Goal: Task Accomplishment & Management: Manage account settings

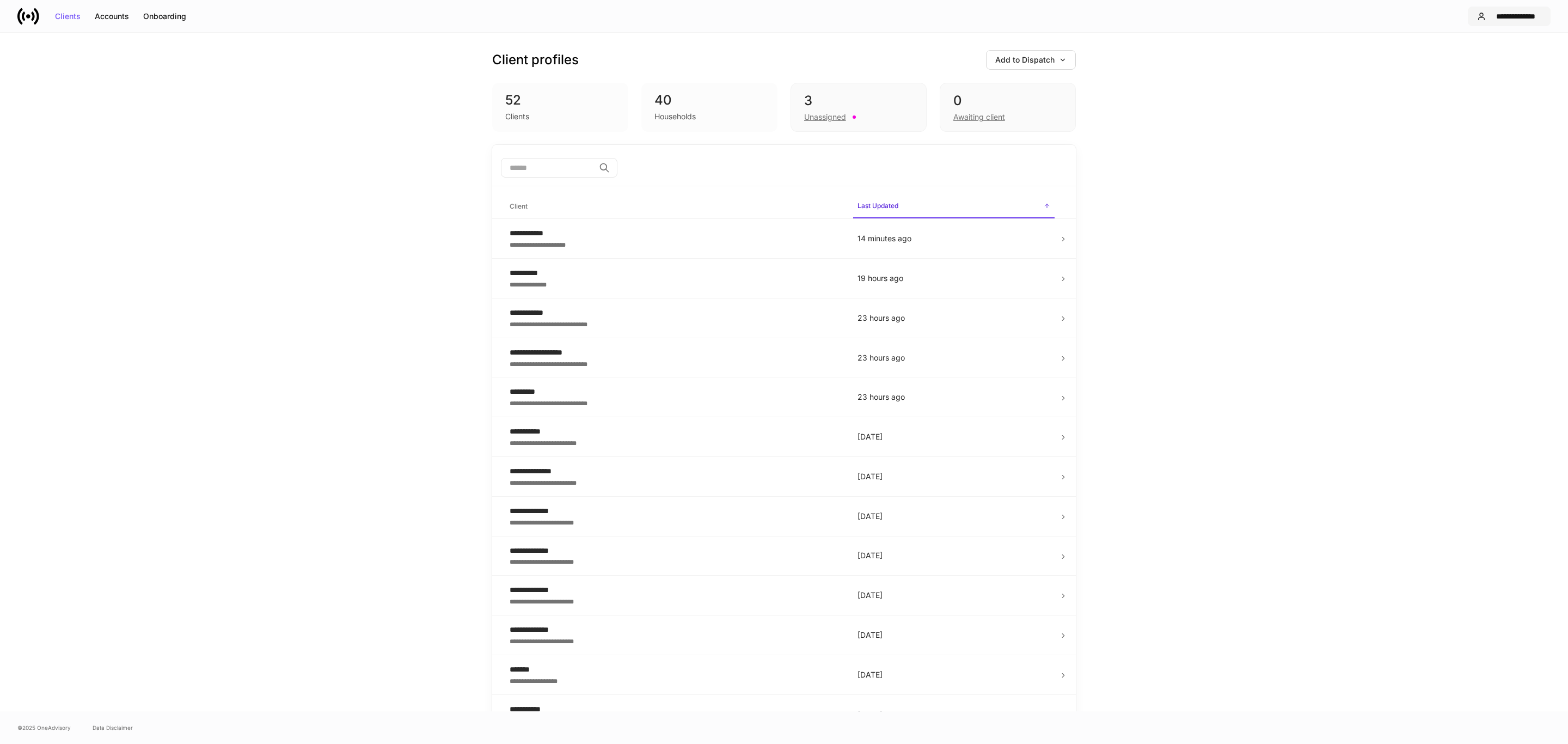
click at [1513, 20] on div "**********" at bounding box center [1515, 16] width 51 height 8
click at [1437, 111] on div "Logout" at bounding box center [1446, 107] width 40 height 12
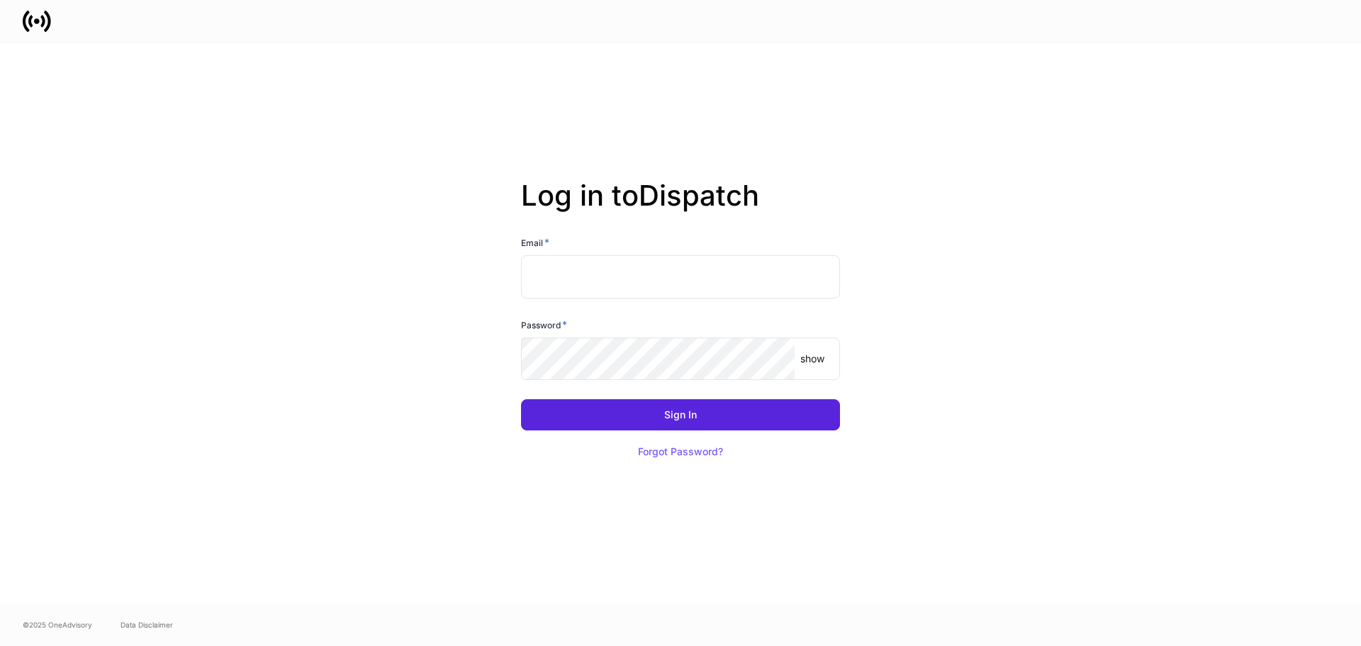
type input "**********"
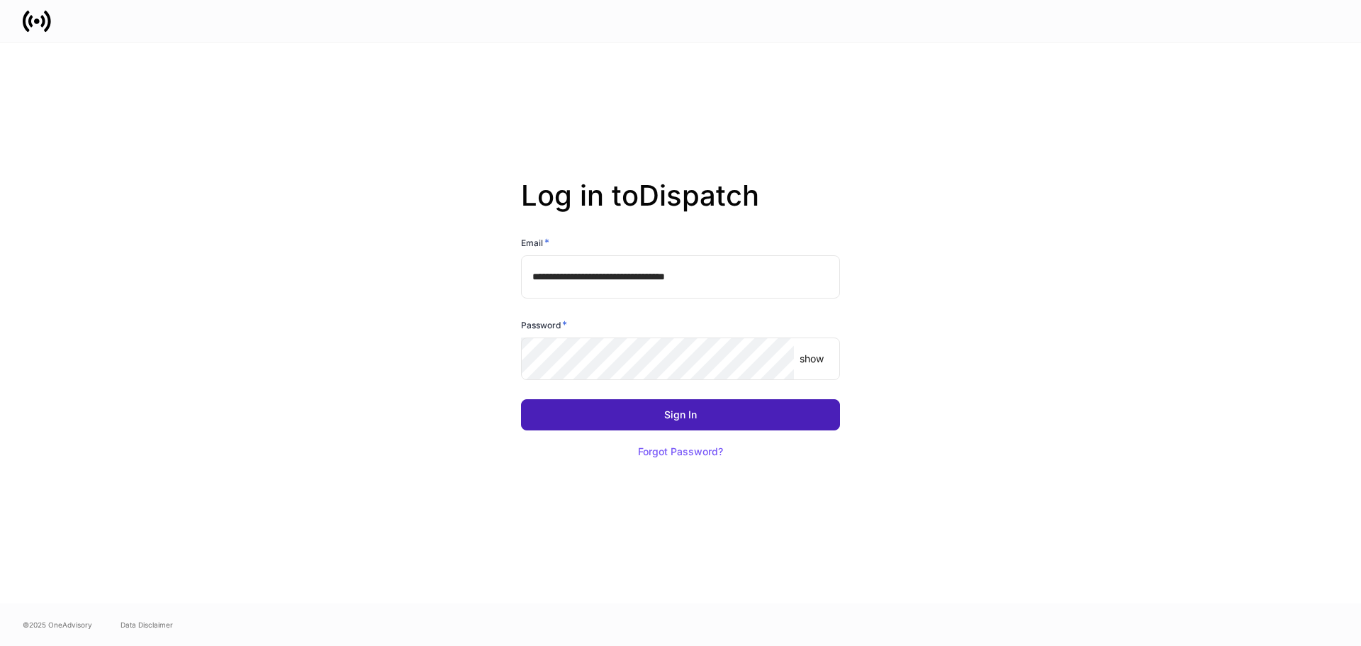
click at [643, 420] on button "Sign In" at bounding box center [680, 414] width 319 height 31
